Goal: Information Seeking & Learning: Learn about a topic

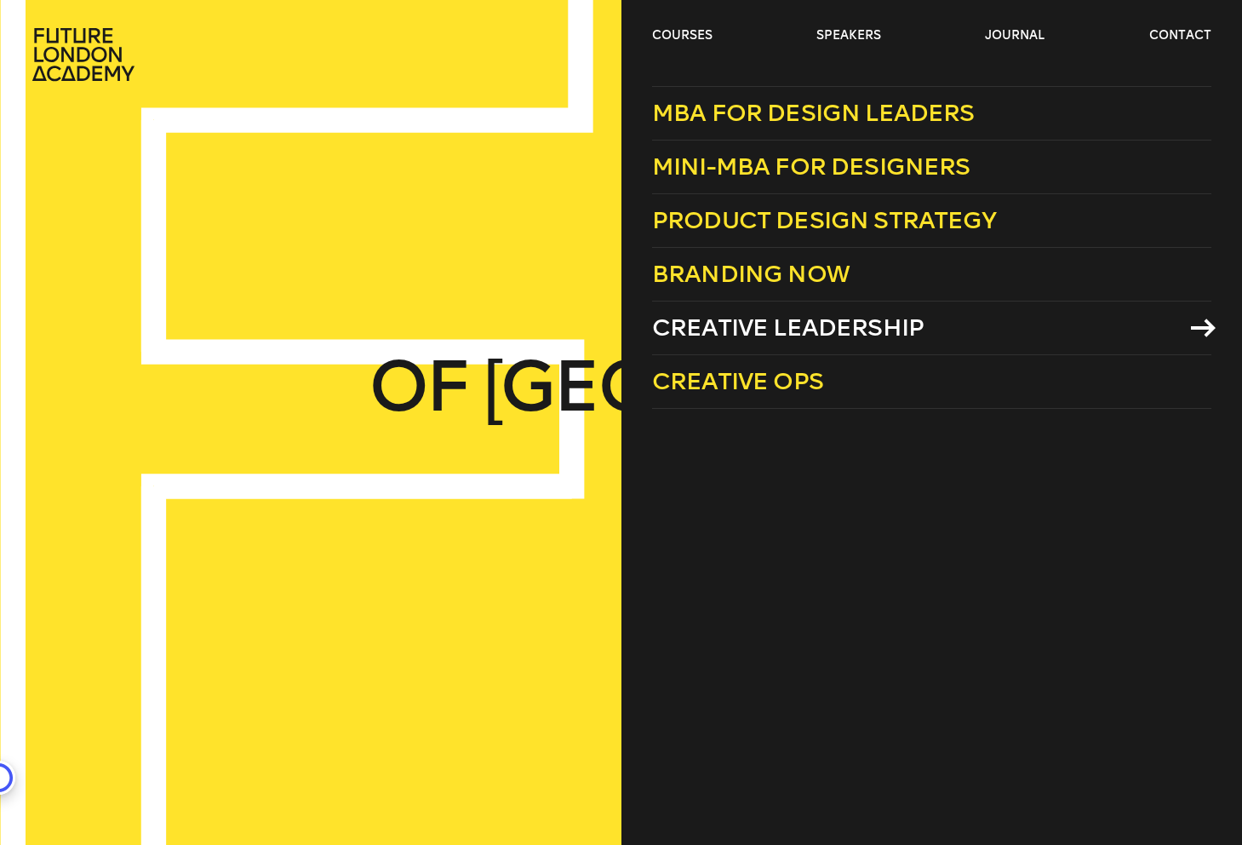
click at [815, 327] on span "Creative Leadership" at bounding box center [788, 327] width 272 height 28
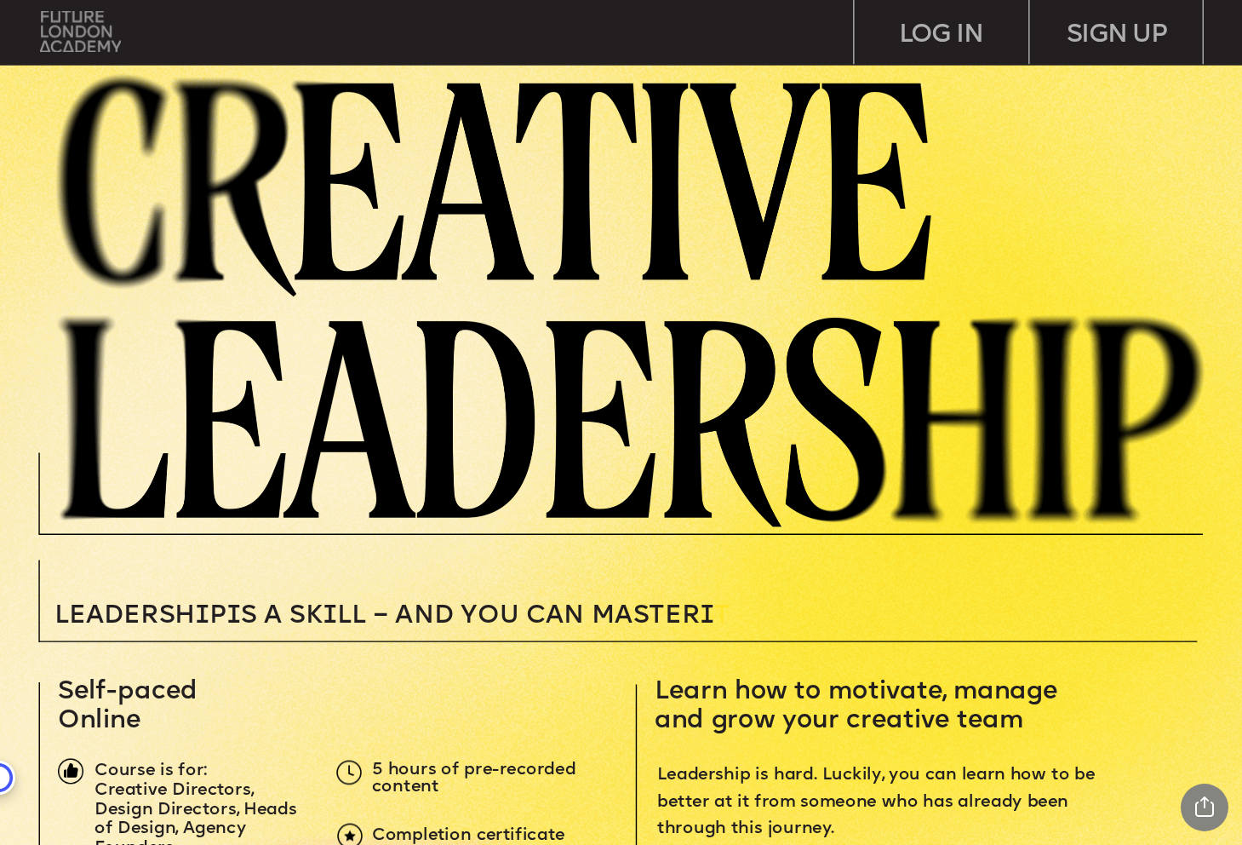
click at [86, 27] on img at bounding box center [80, 31] width 81 height 41
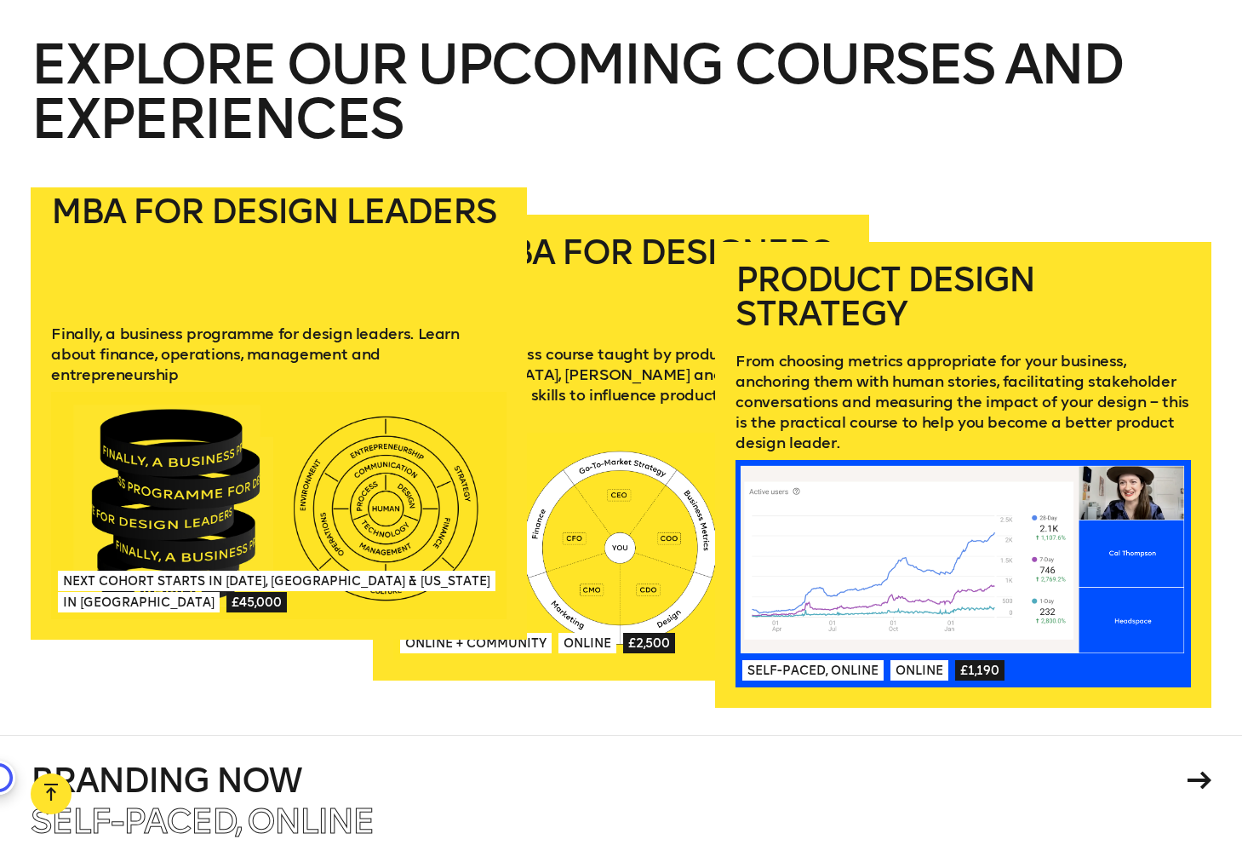
scroll to position [2508, 0]
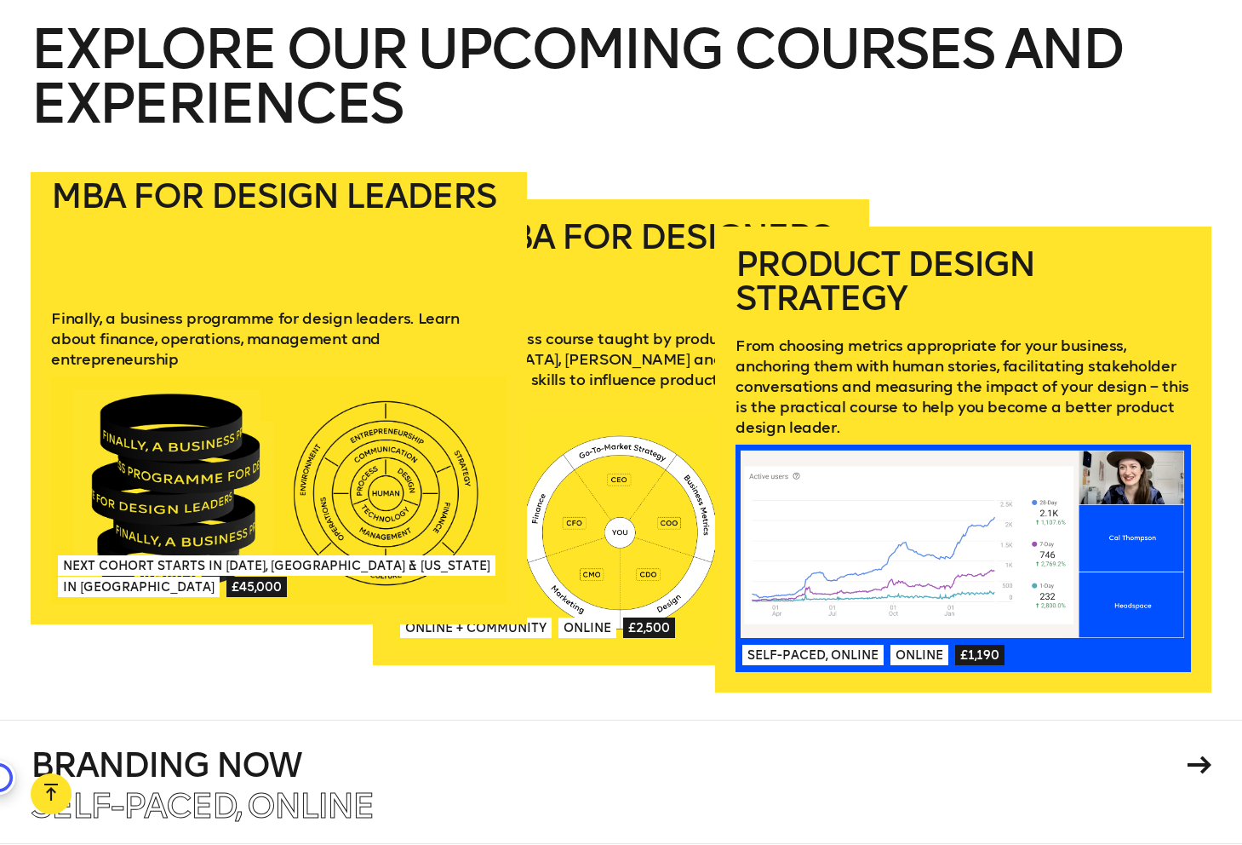
click at [250, 290] on link "MBA for Design Leaders Finally, a business programme for design leaders. Learn …" at bounding box center [279, 391] width 496 height 466
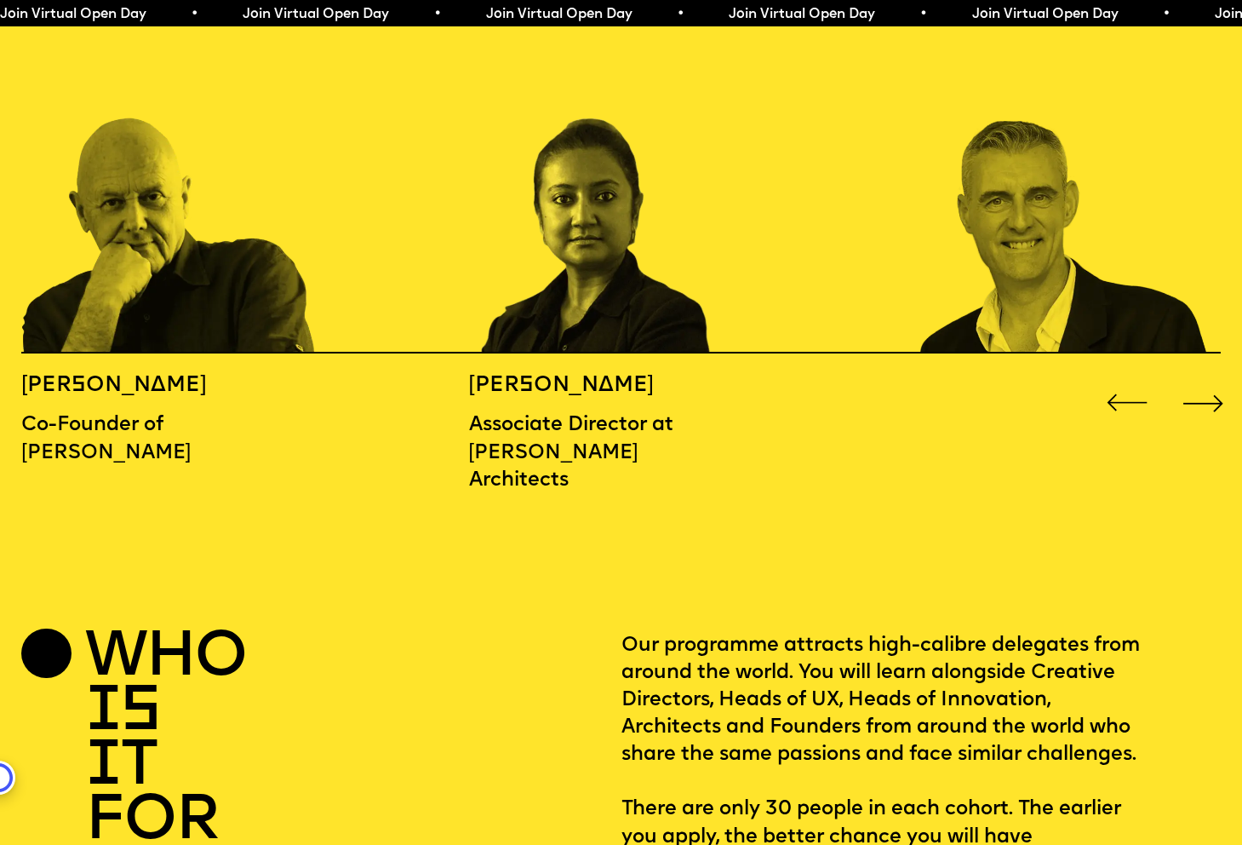
scroll to position [1948, 0]
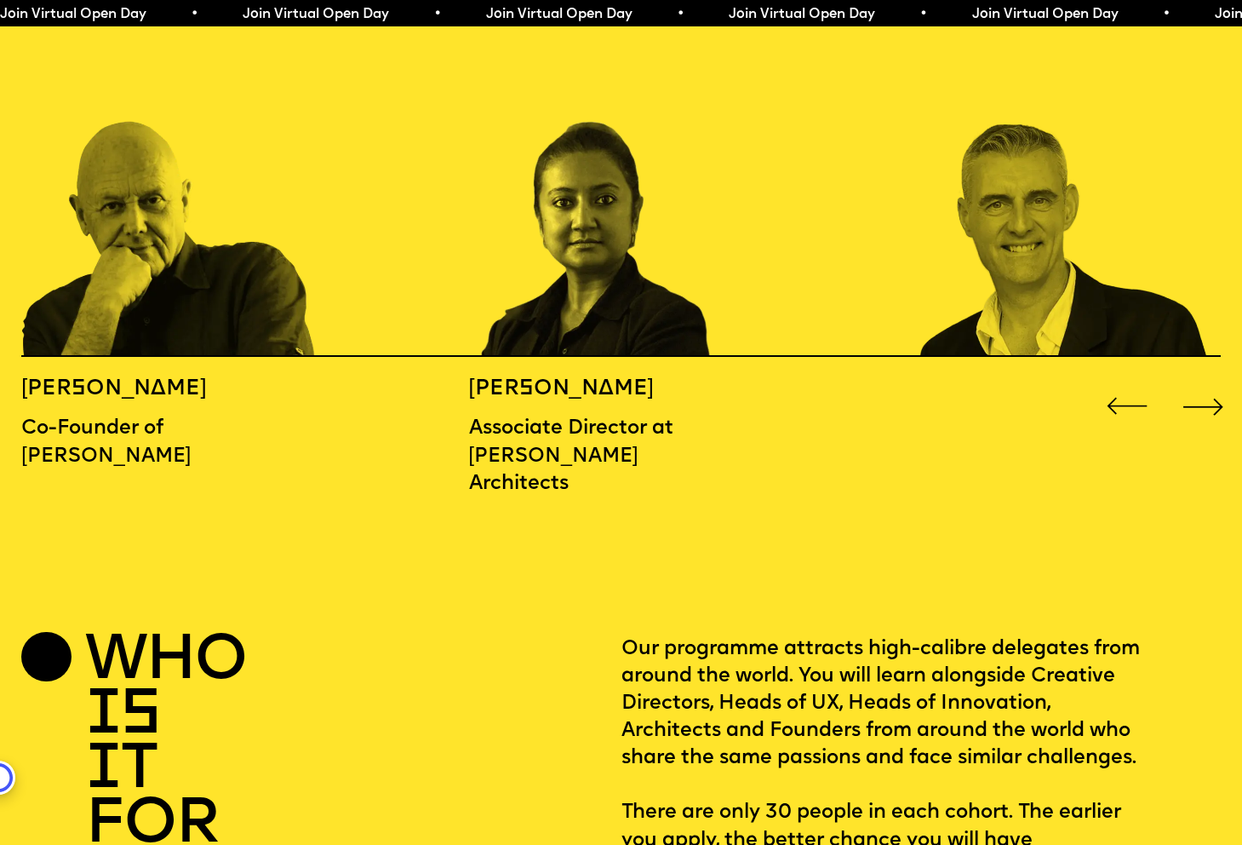
click at [1200, 382] on div "Next slide" at bounding box center [1203, 406] width 49 height 49
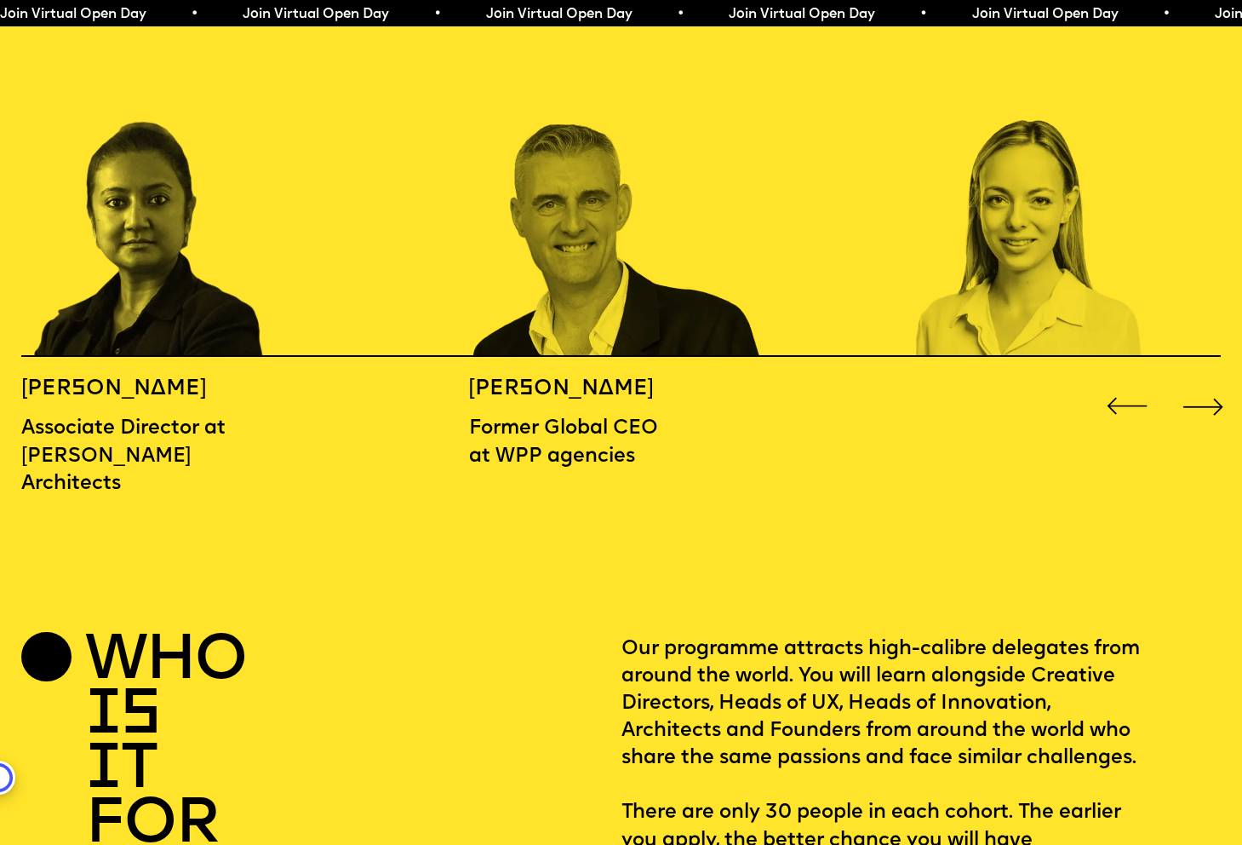
click at [1200, 382] on div "Next slide" at bounding box center [1203, 406] width 49 height 49
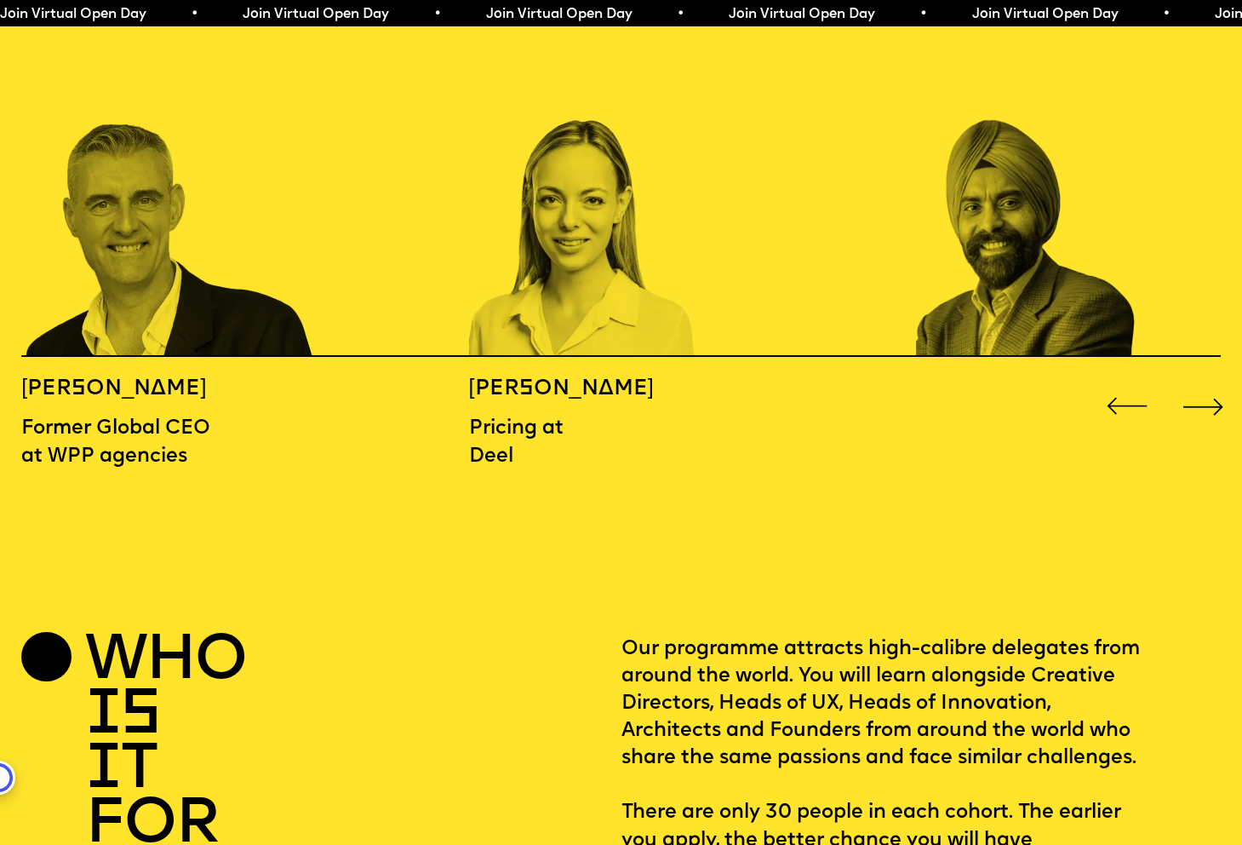
click at [1200, 382] on div "Next slide" at bounding box center [1203, 406] width 49 height 49
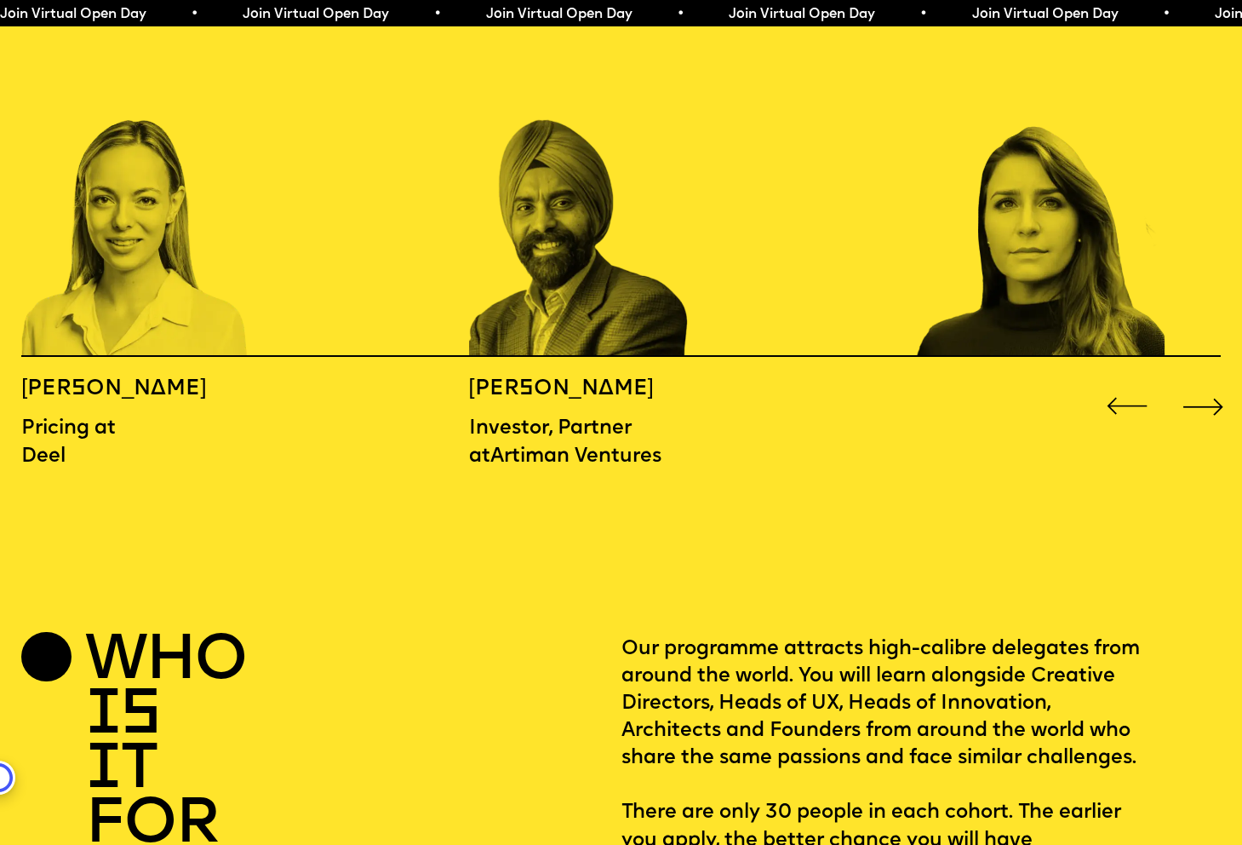
click at [1200, 382] on div "Next slide" at bounding box center [1203, 406] width 49 height 49
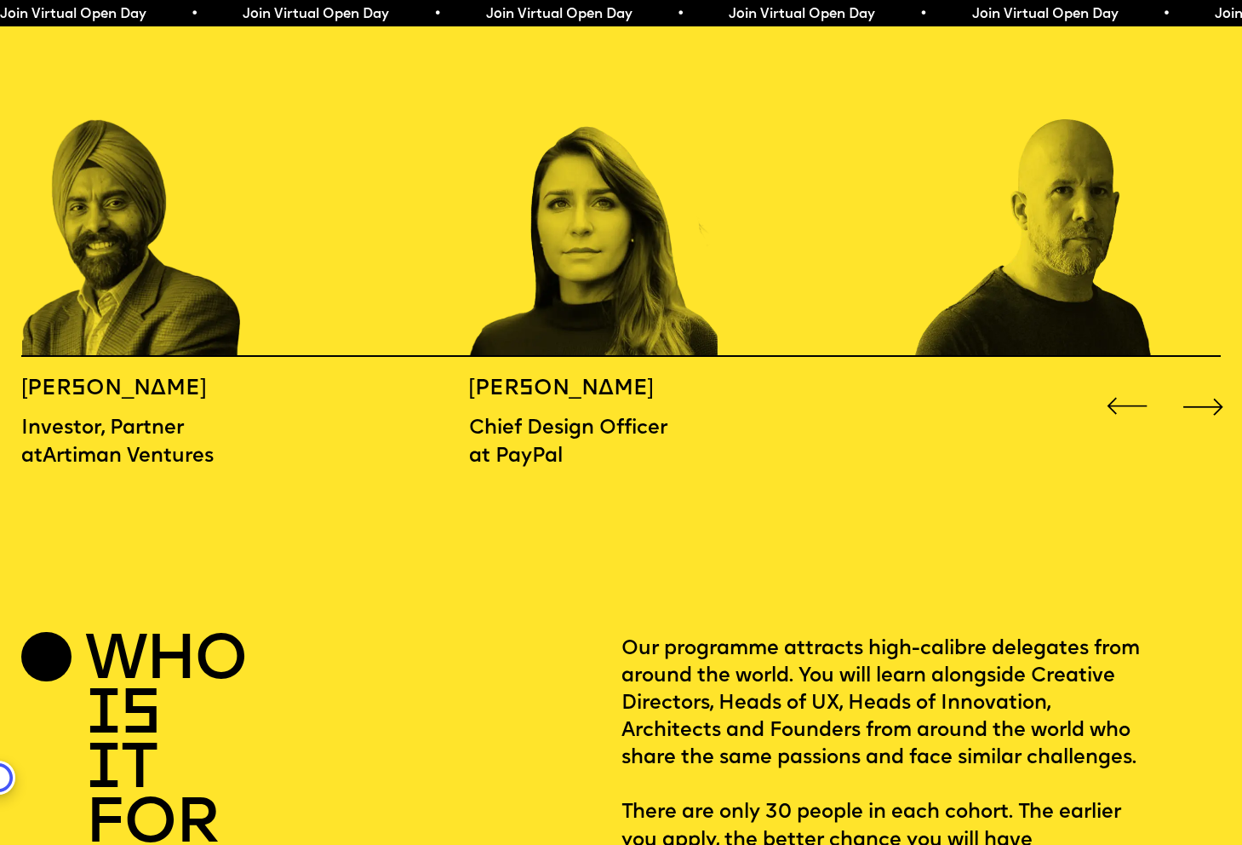
click at [1200, 382] on div "Next slide" at bounding box center [1203, 406] width 49 height 49
